Goal: Find specific page/section

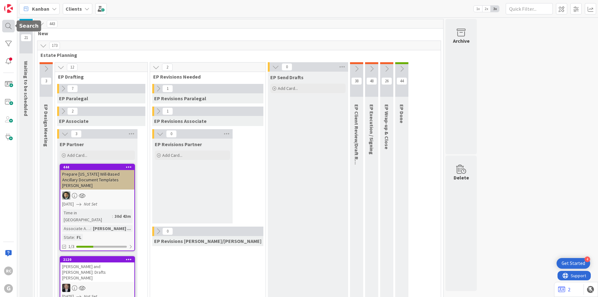
click at [9, 24] on div at bounding box center [8, 26] width 13 height 13
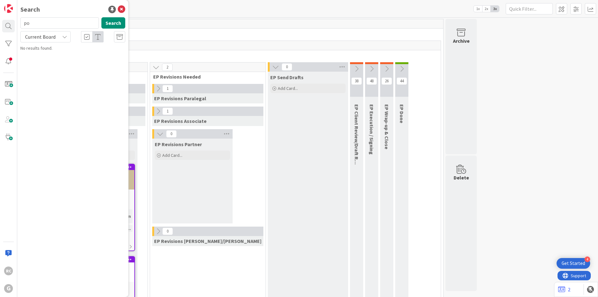
type input "p"
type input "[PERSON_NAME]"
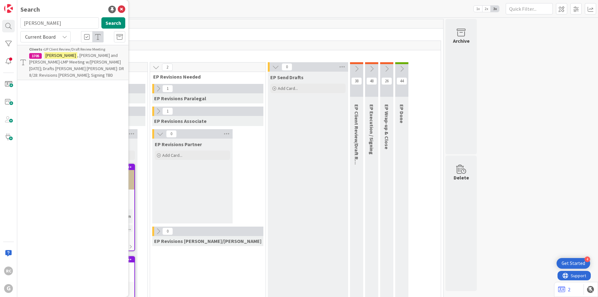
click at [63, 51] on div "Clients › UP Client Review/Draft Review Meeting" at bounding box center [77, 49] width 96 height 6
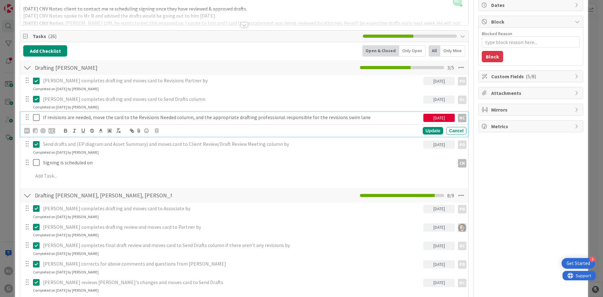
click at [39, 115] on icon at bounding box center [36, 118] width 7 height 8
type textarea "x"
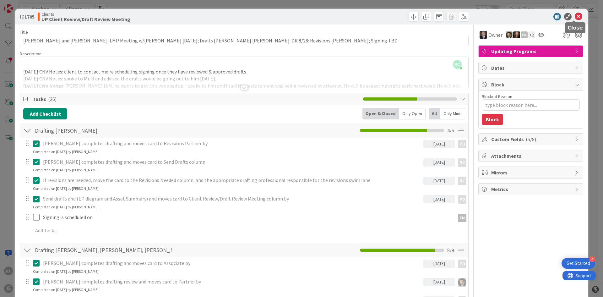
click at [574, 16] on icon at bounding box center [578, 17] width 8 height 8
